Goal: Information Seeking & Learning: Learn about a topic

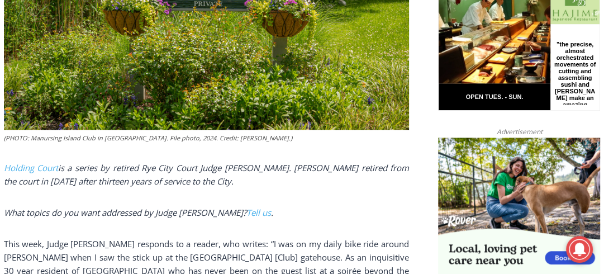
scroll to position [649, 0]
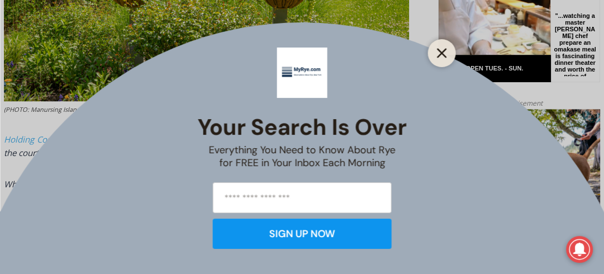
click at [446, 53] on icon "Close" at bounding box center [442, 53] width 10 height 10
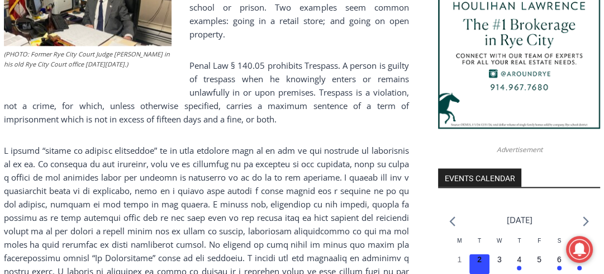
scroll to position [1096, 0]
